Goal: Information Seeking & Learning: Check status

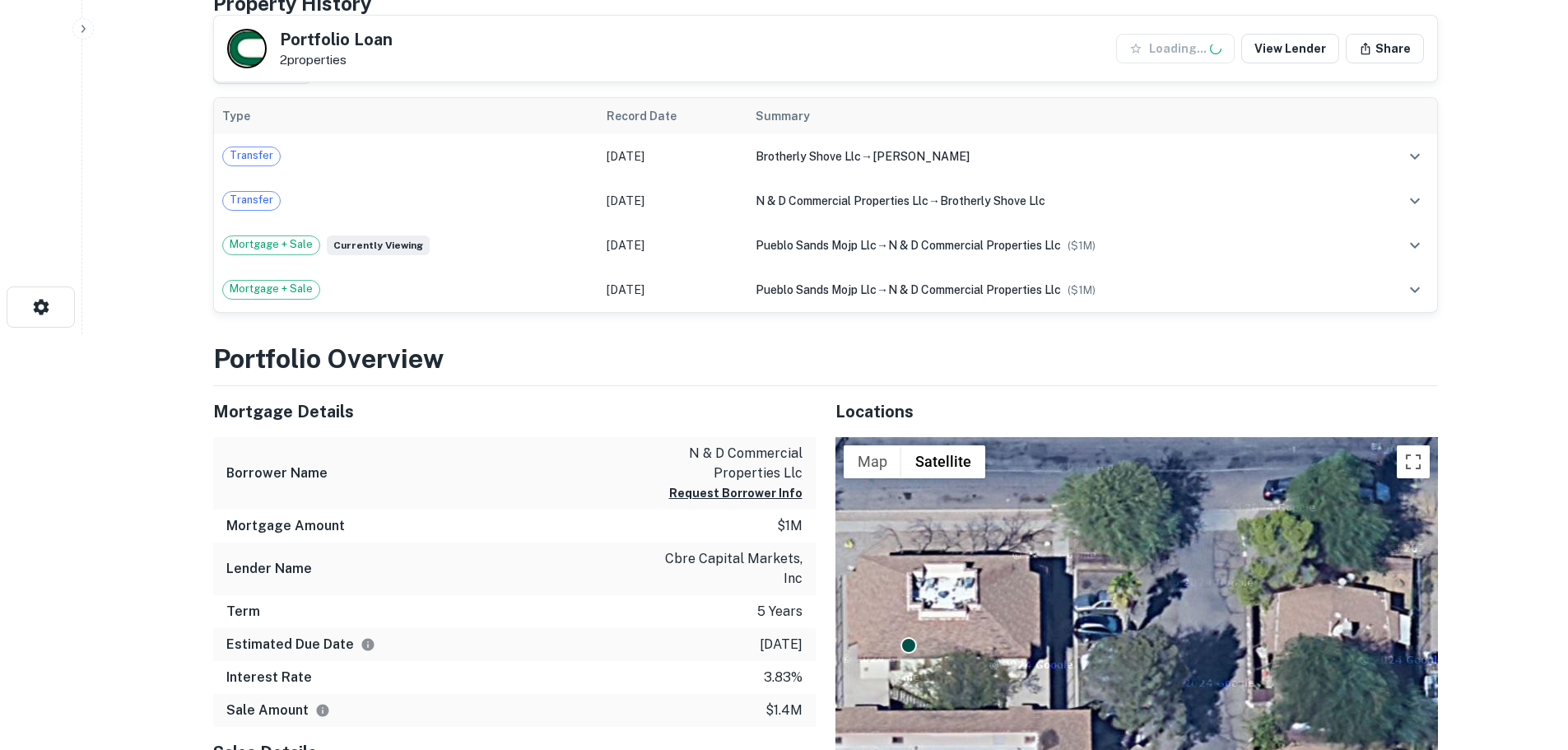
scroll to position [164, 0]
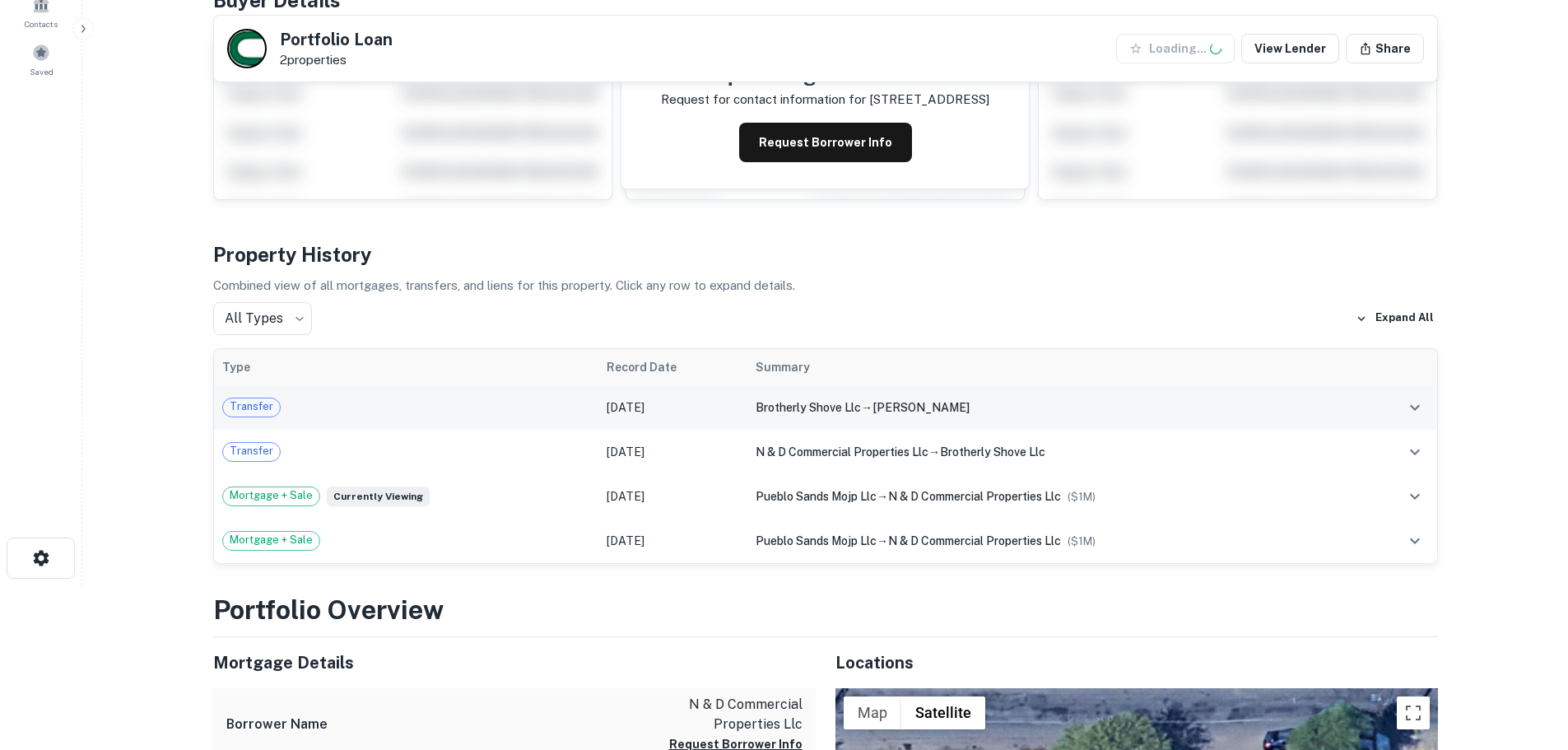
click at [642, 414] on td "[DATE]" at bounding box center [673, 407] width 149 height 44
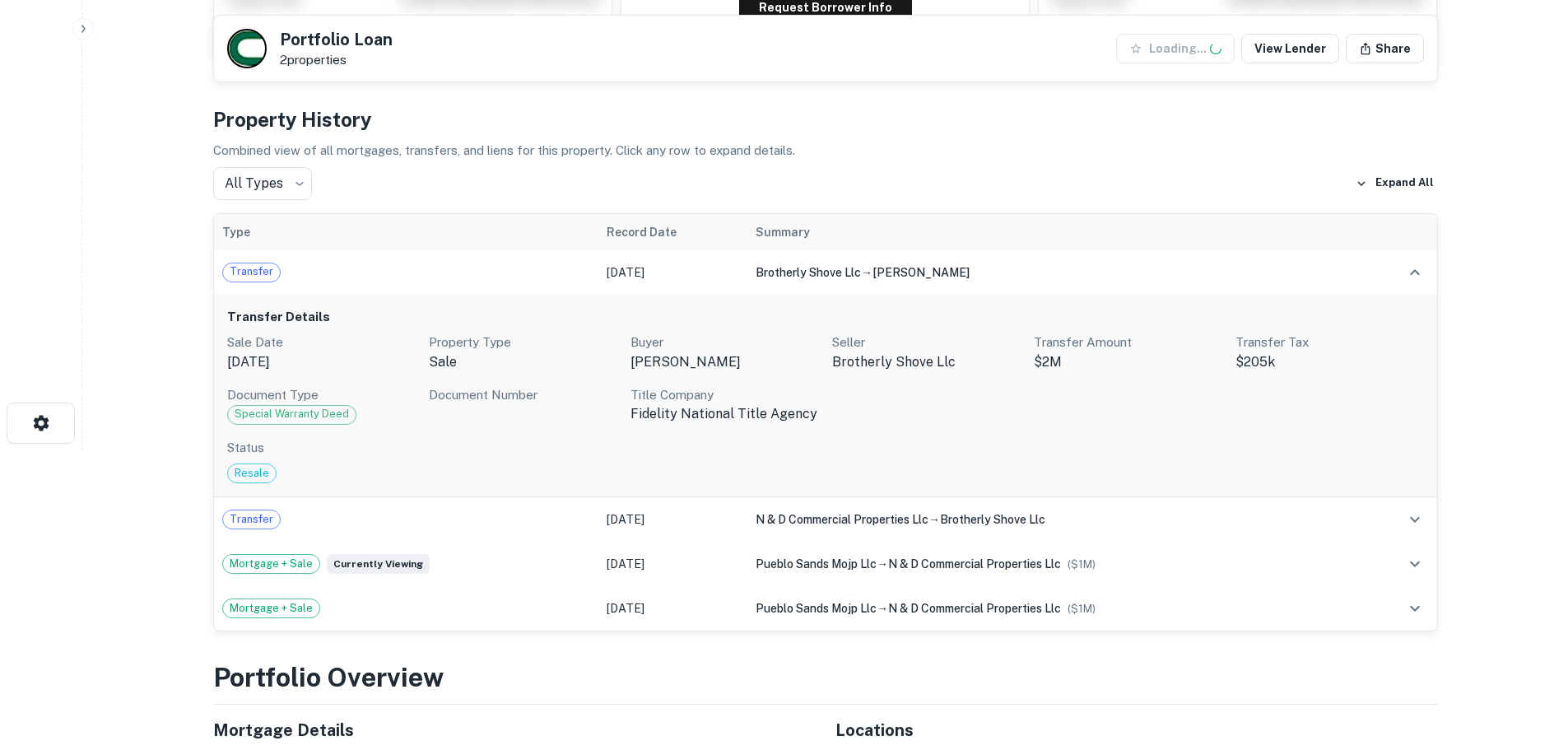
scroll to position [329, 0]
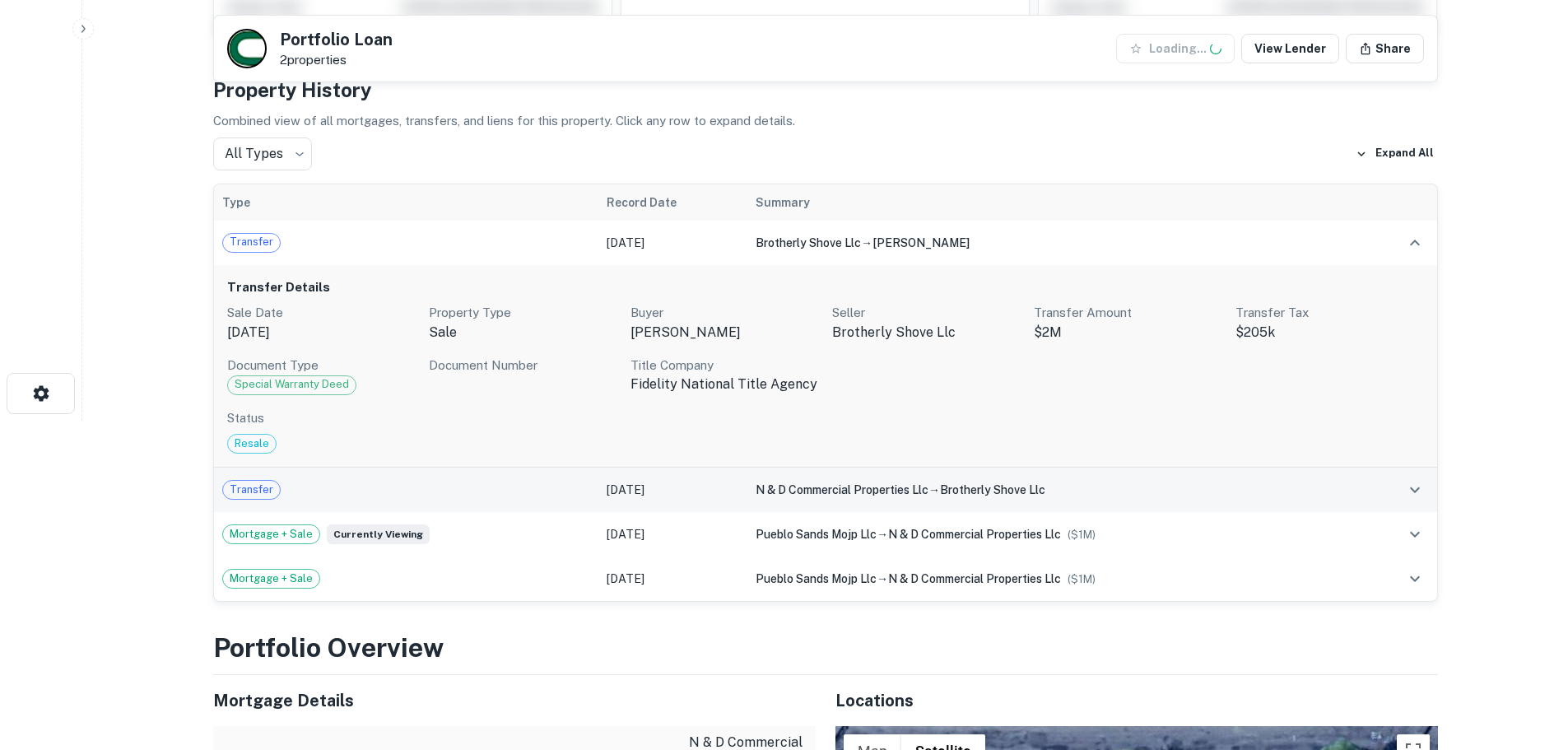
click at [756, 495] on span "n & d commercial properties llc" at bounding box center [842, 490] width 173 height 13
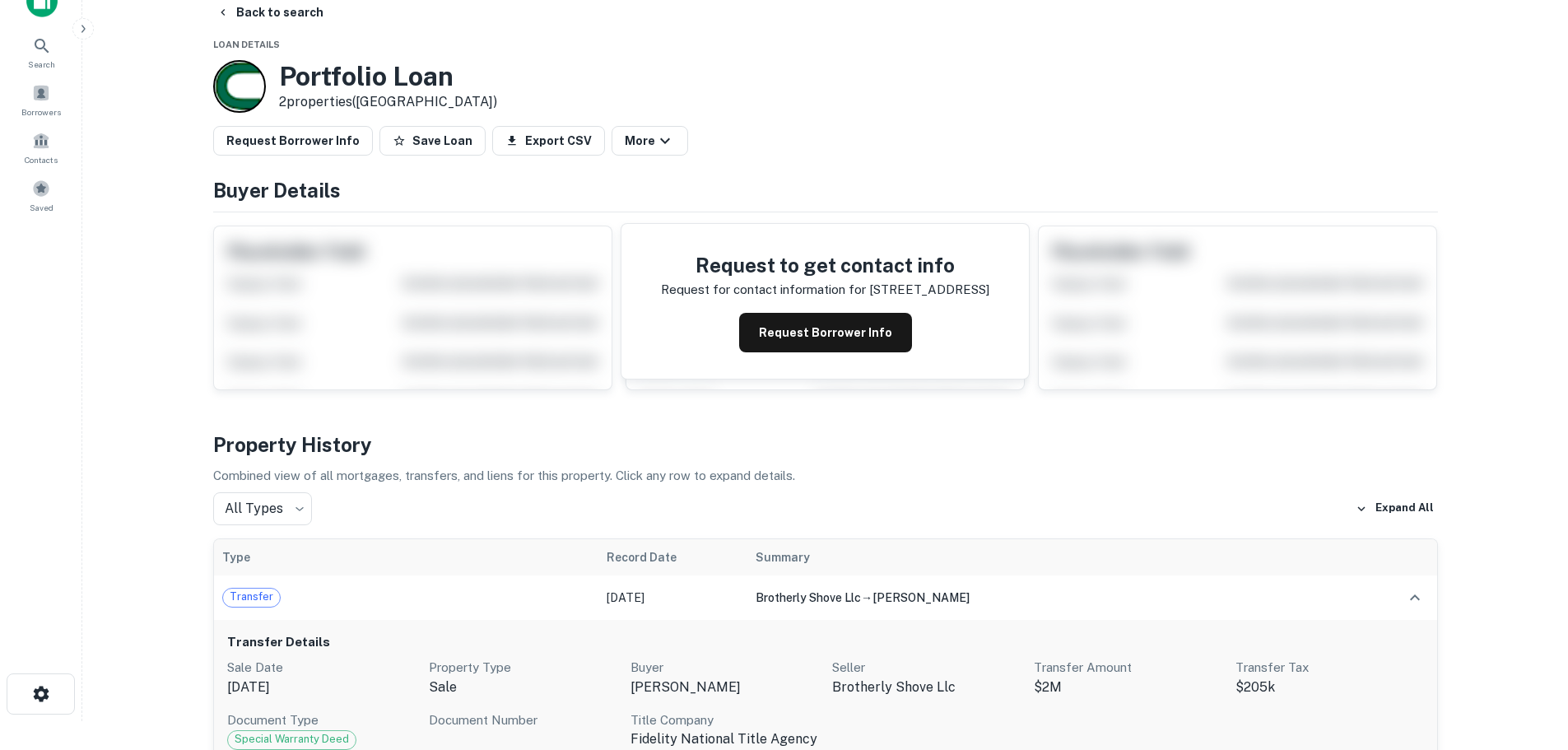
scroll to position [0, 0]
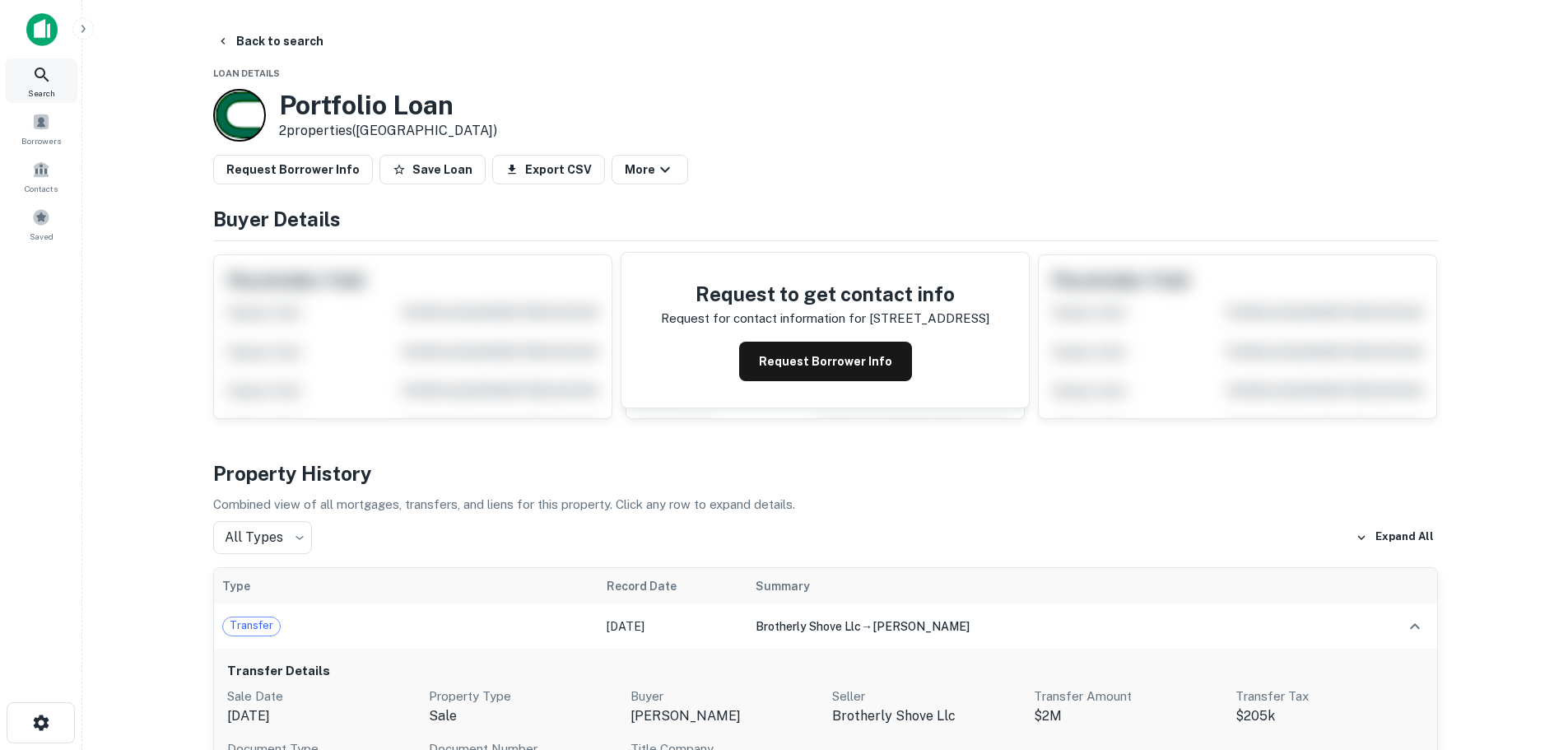
click at [41, 76] on icon at bounding box center [42, 76] width 20 height 20
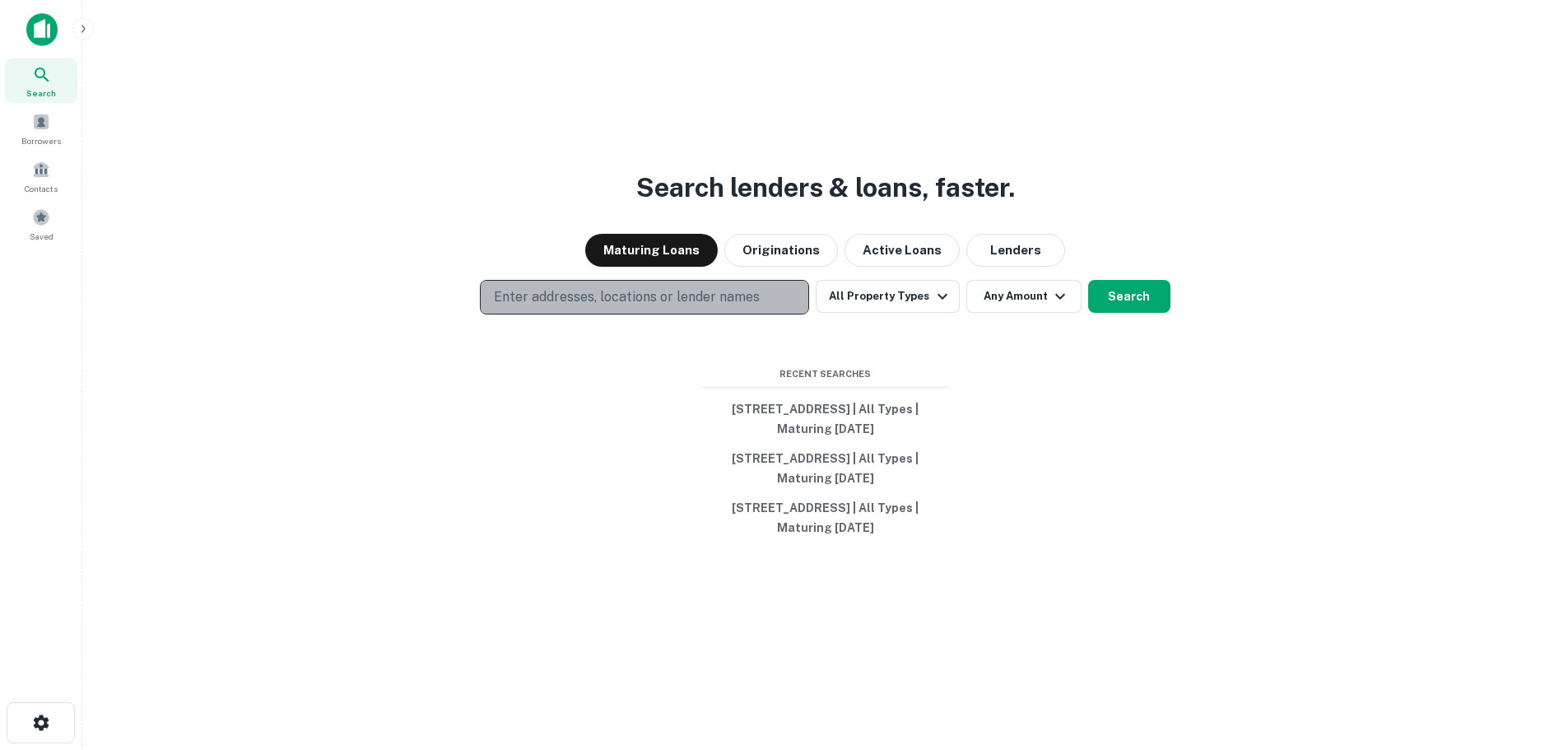
click at [608, 297] on p "Enter addresses, locations or lender names" at bounding box center [627, 297] width 266 height 20
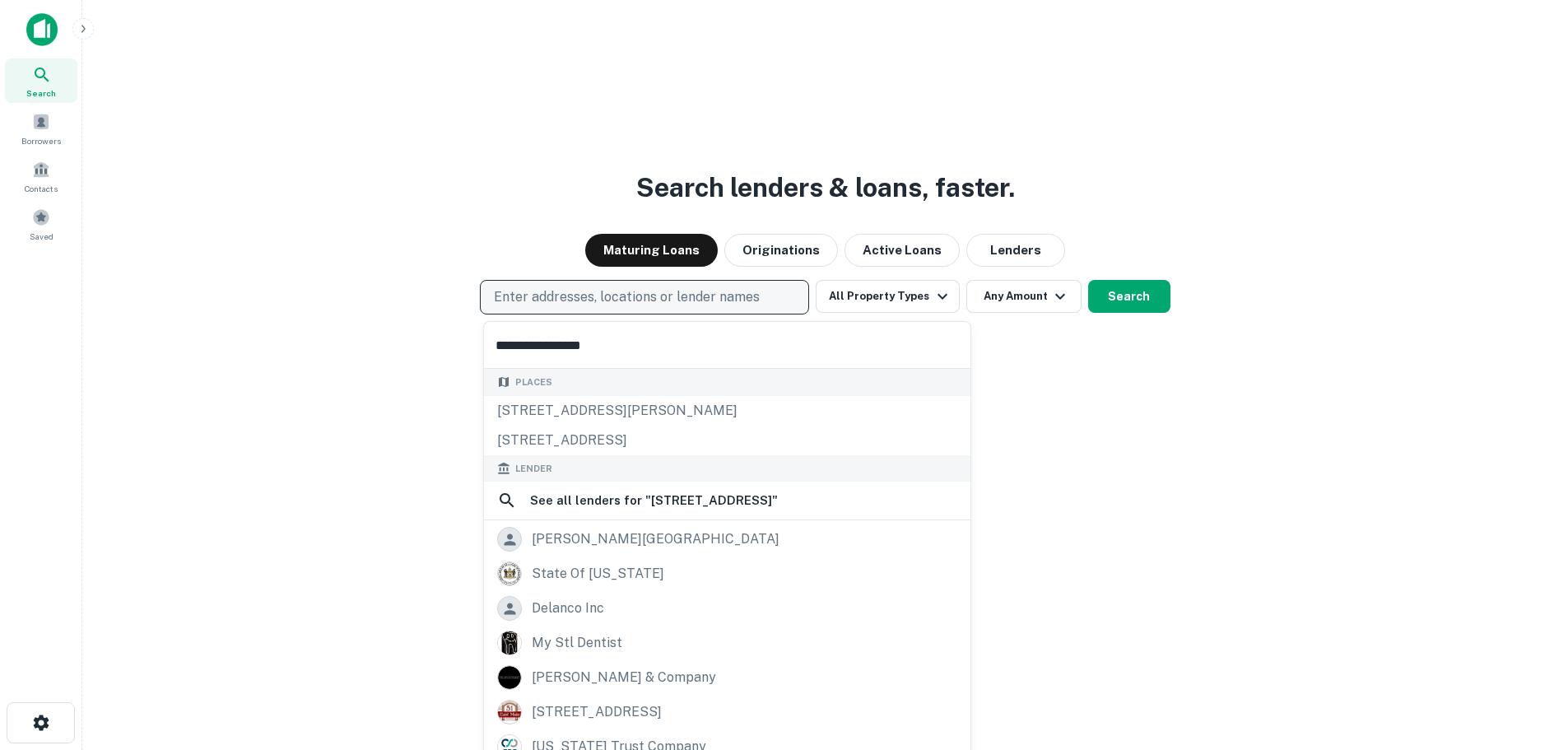
type input "**********"
click at [539, 299] on p "Enter addresses, locations or lender names" at bounding box center [627, 297] width 266 height 20
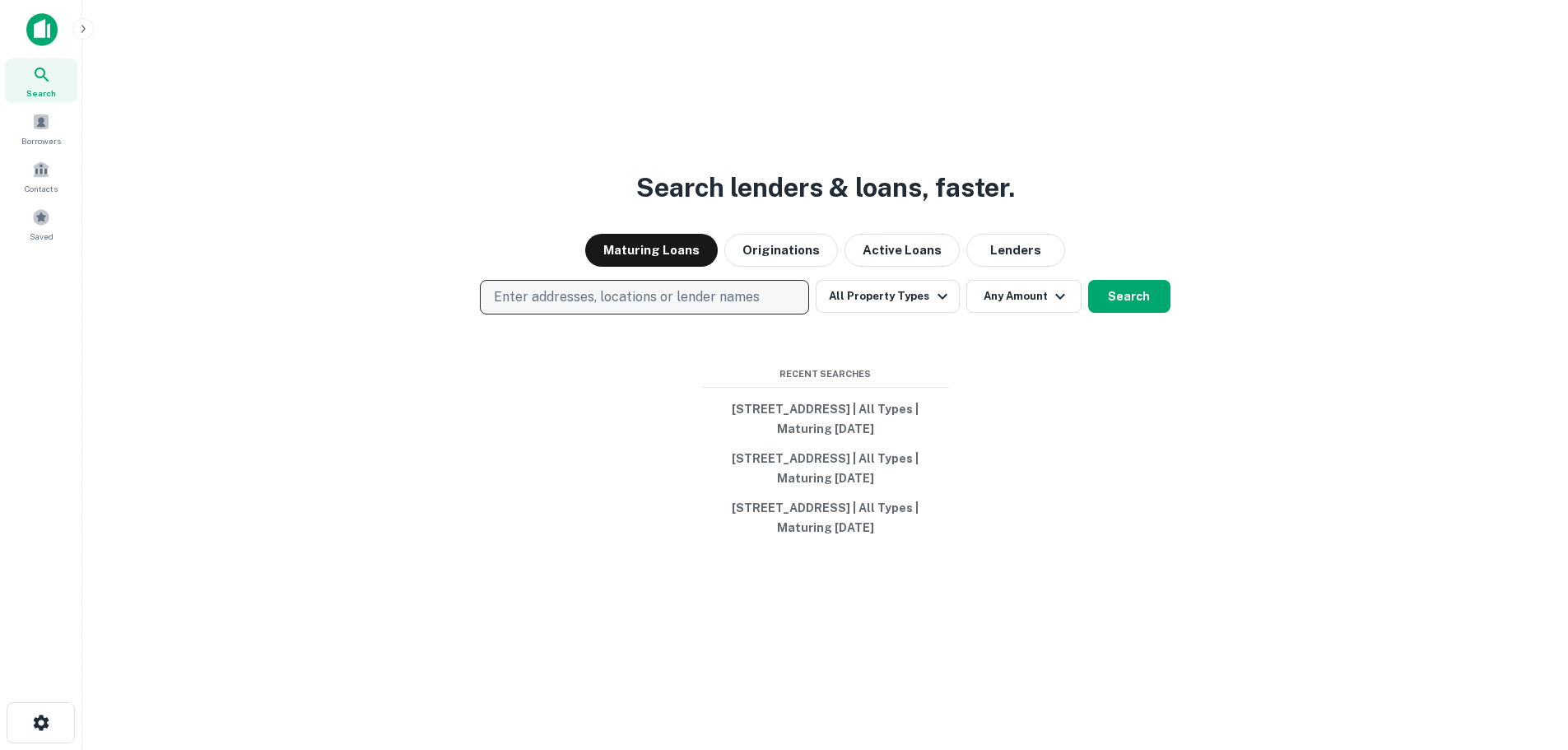
click at [480, 280] on button "Enter addresses, locations or lender names" at bounding box center [644, 297] width 329 height 34
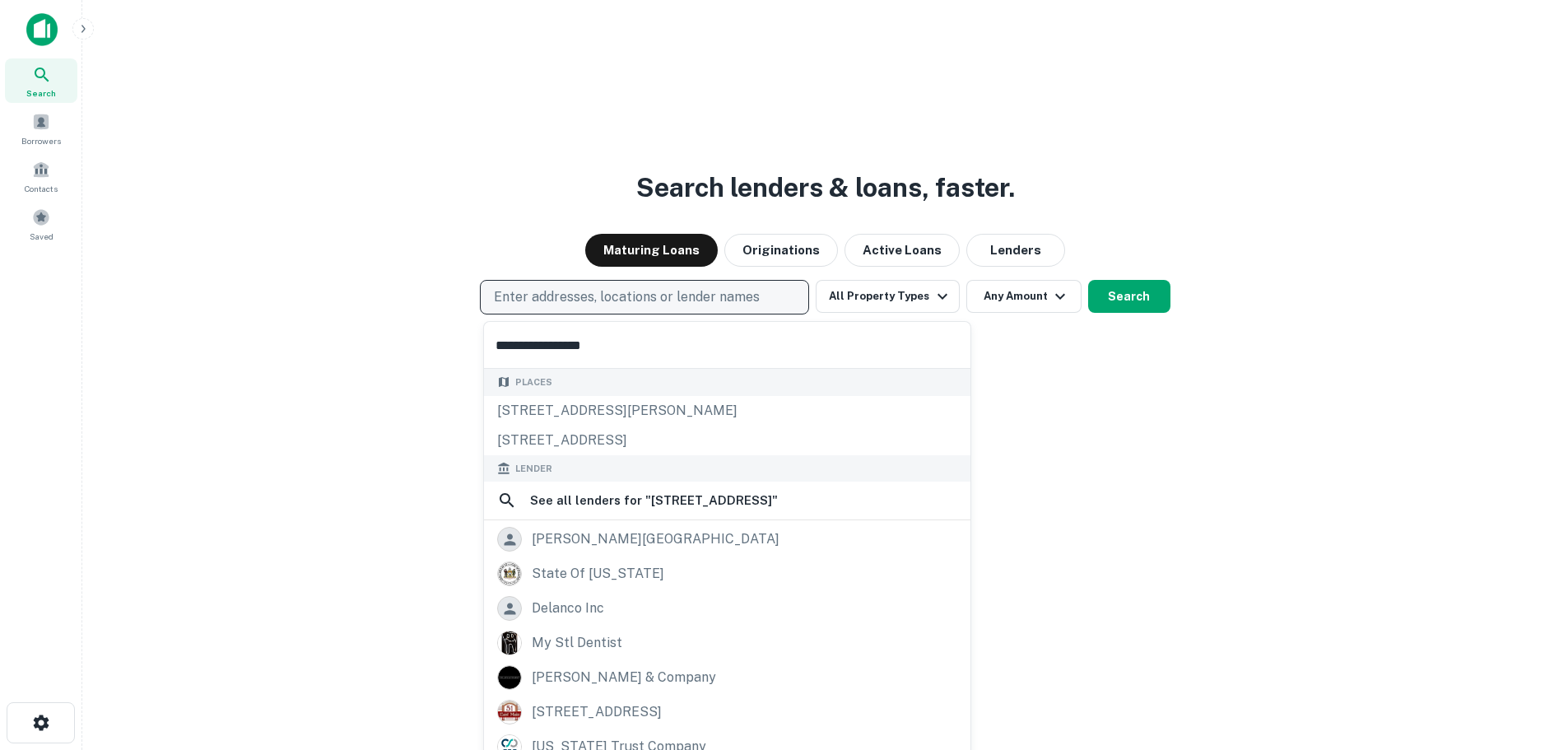
click at [539, 297] on p "Enter addresses, locations or lender names" at bounding box center [627, 297] width 266 height 20
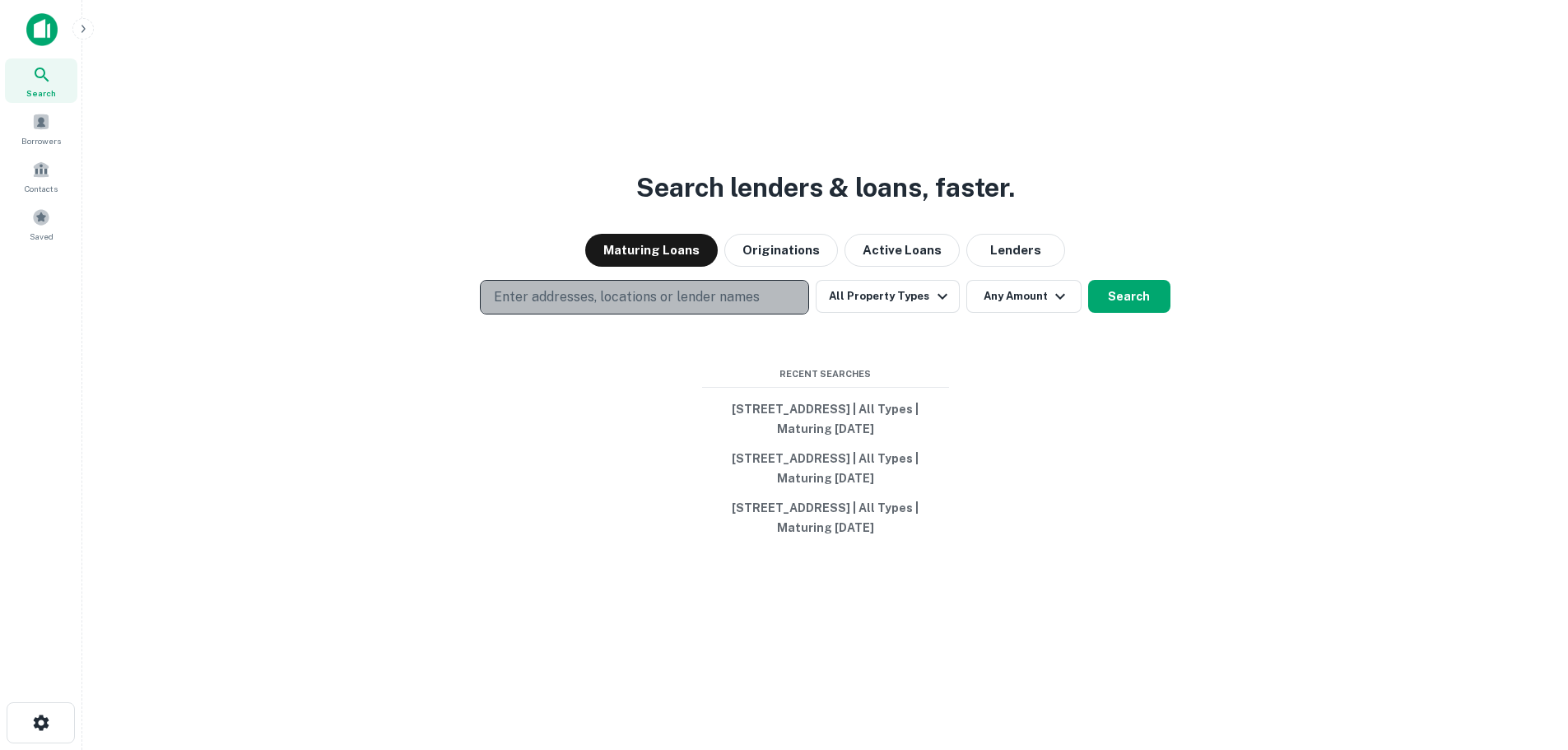
click at [523, 289] on p "Enter addresses, locations or lender names" at bounding box center [627, 297] width 266 height 20
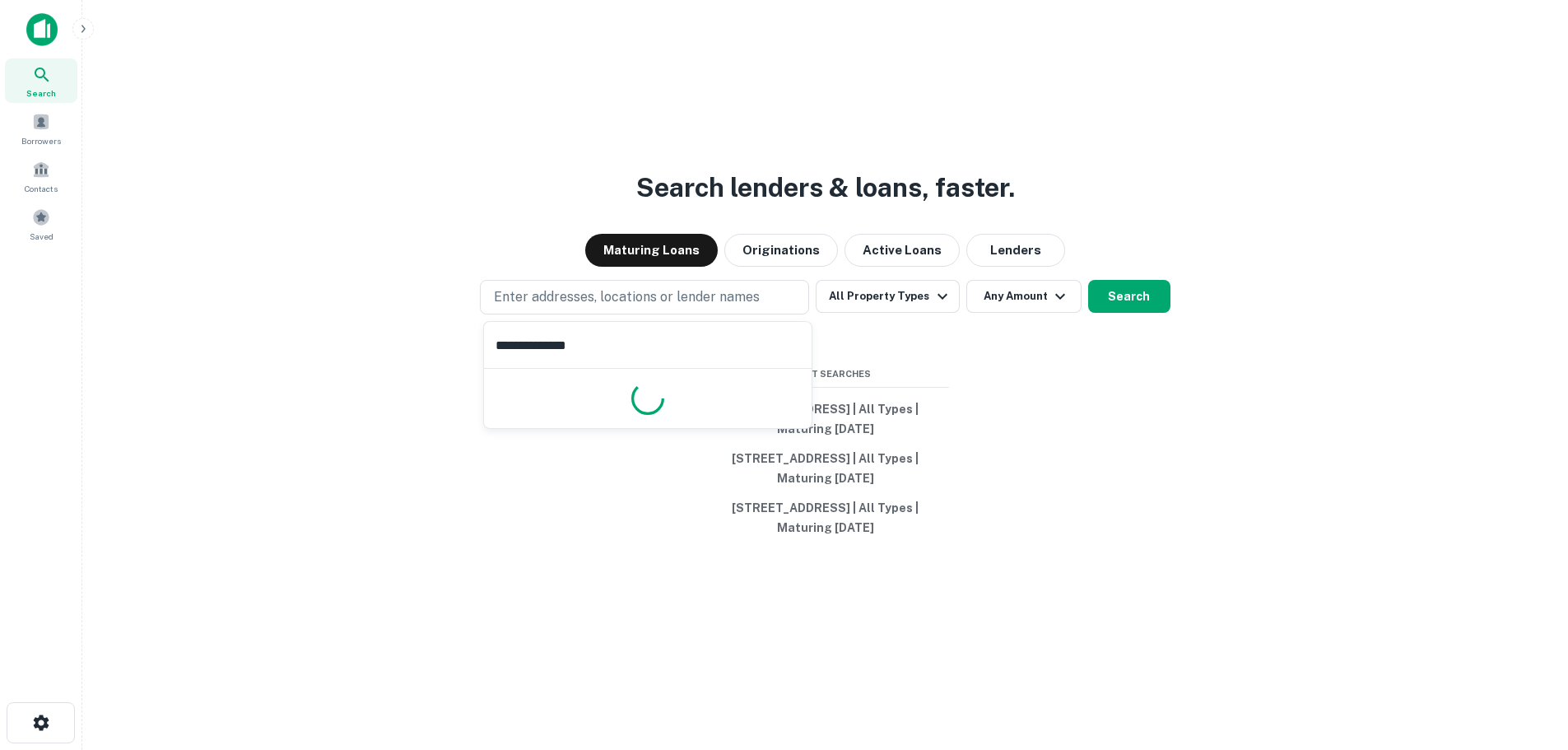
type input "**********"
